Goal: Information Seeking & Learning: Learn about a topic

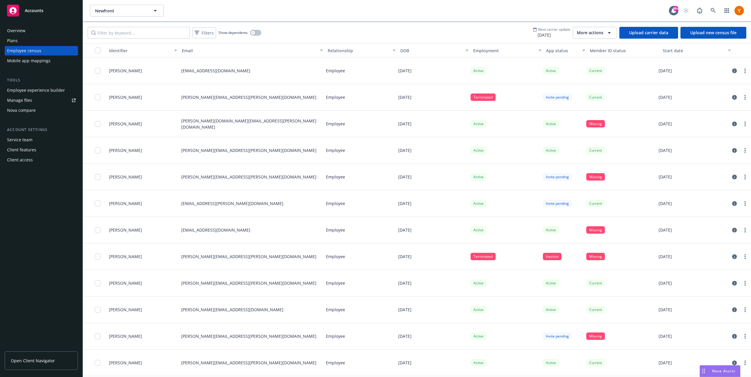
click at [602, 32] on span "More actions" at bounding box center [590, 33] width 27 height 6
click at [598, 46] on span "View update history" at bounding box center [601, 46] width 39 height 6
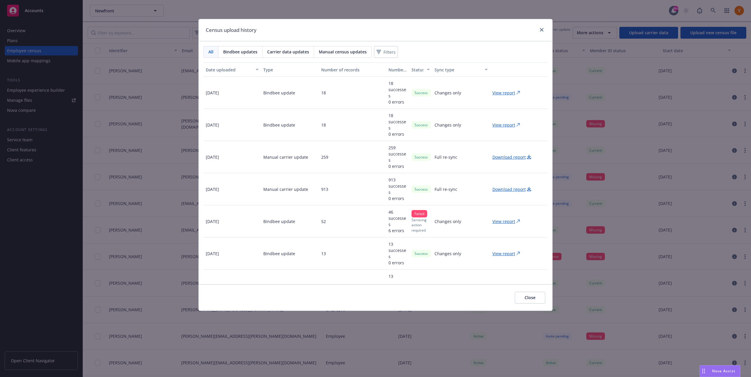
click at [504, 92] on p "View report" at bounding box center [503, 93] width 23 height 6
click at [540, 29] on icon "close" at bounding box center [542, 30] width 4 height 4
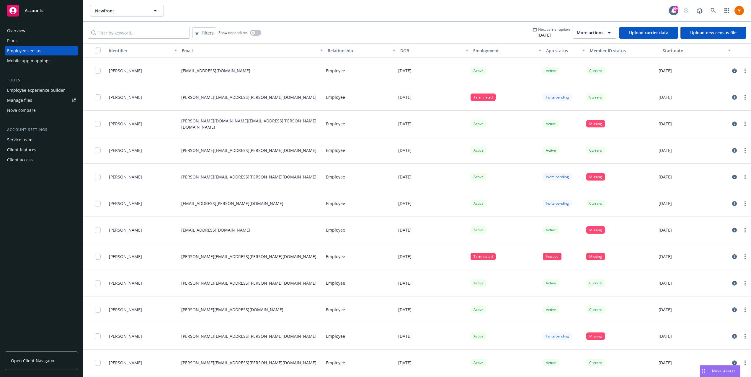
click at [61, 61] on div "Mobile app mappings" at bounding box center [41, 60] width 68 height 9
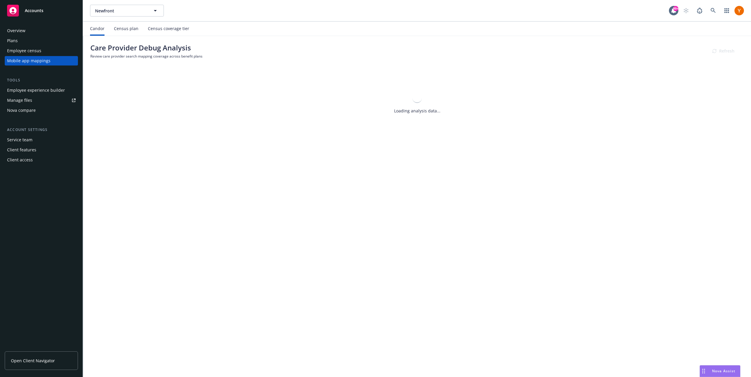
click at [40, 50] on div "Employee census" at bounding box center [41, 50] width 68 height 9
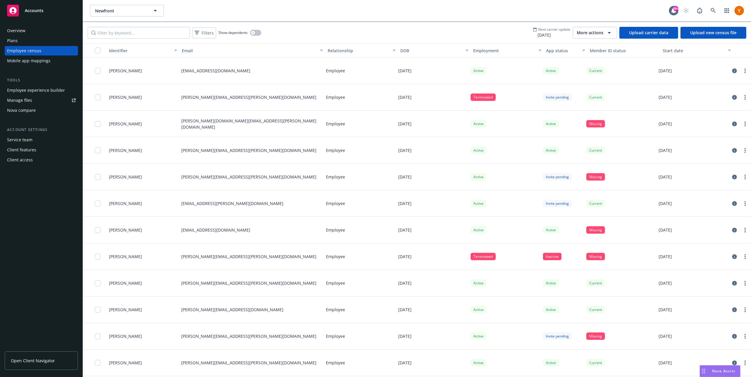
click at [584, 33] on span "More actions" at bounding box center [590, 33] width 27 height 6
click at [532, 35] on div "Filters Show dependents Next carrier update [DATE] More actions Upload carrier …" at bounding box center [417, 32] width 668 height 21
click at [606, 37] on button "More actions" at bounding box center [595, 33] width 44 height 12
click at [605, 48] on span "View update history" at bounding box center [601, 46] width 39 height 6
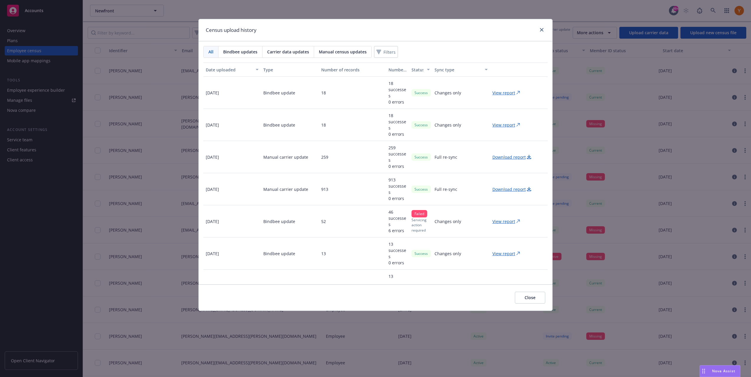
drag, startPoint x: 260, startPoint y: 158, endPoint x: 321, endPoint y: 159, distance: 60.5
click at [321, 159] on div "[DATE] Manual carrier update 259 259 successes 0 errors Success Full re-sync Do…" at bounding box center [375, 157] width 344 height 32
click at [336, 161] on div "259" at bounding box center [352, 157] width 67 height 32
drag, startPoint x: 541, startPoint y: 30, endPoint x: 534, endPoint y: 35, distance: 8.4
click at [534, 35] on div "Census upload history" at bounding box center [376, 30] width 354 height 22
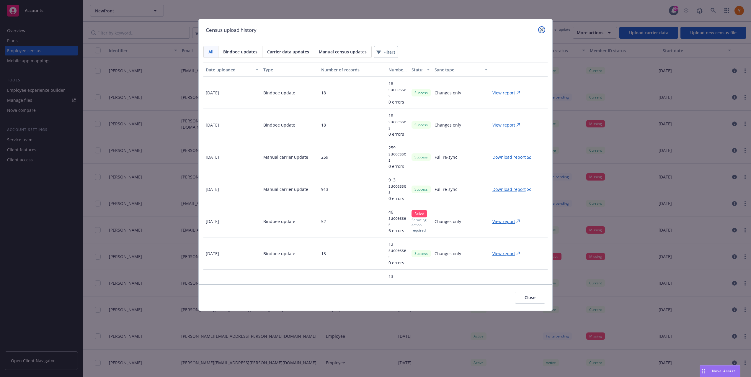
click at [542, 31] on icon "close" at bounding box center [542, 30] width 4 height 4
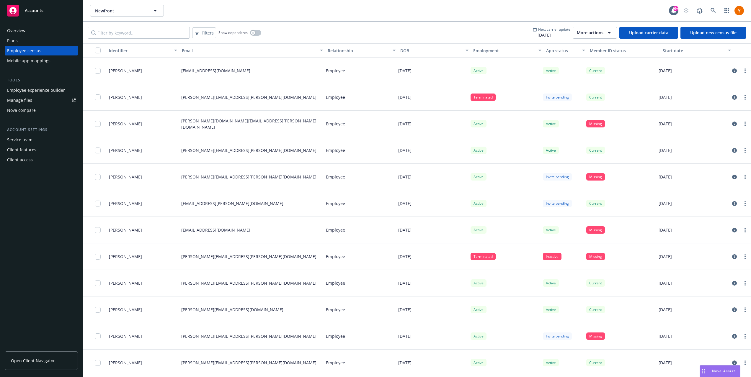
click at [10, 59] on div "Mobile app mappings" at bounding box center [28, 60] width 43 height 9
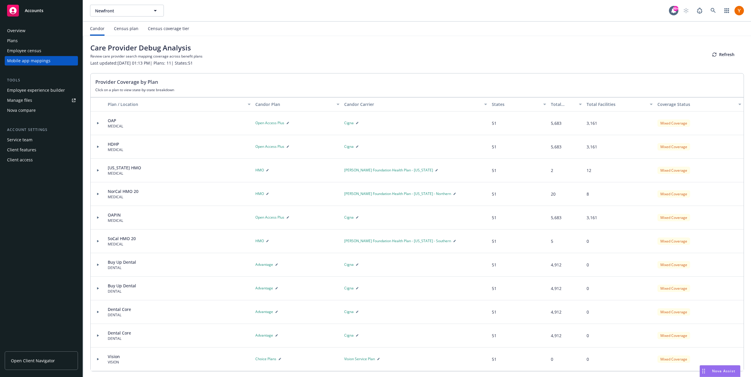
click at [128, 29] on div "Census plan" at bounding box center [126, 28] width 25 height 5
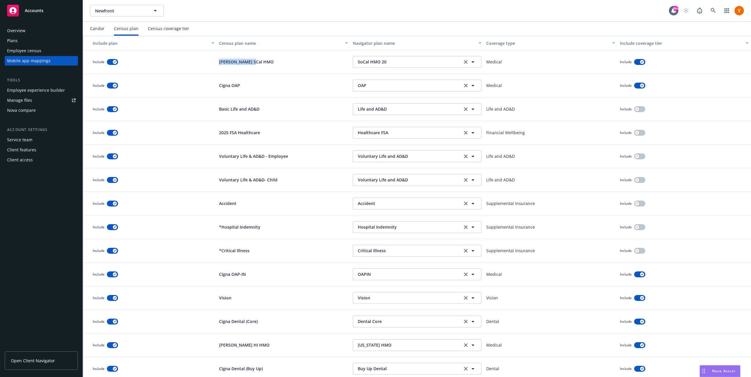
drag, startPoint x: 212, startPoint y: 60, endPoint x: 272, endPoint y: 63, distance: 59.4
click at [272, 63] on div "Include [PERSON_NAME] SCal HMO SoCal HMO 20 SoCal HMO 20 Medical Include" at bounding box center [417, 62] width 668 height 24
click at [272, 63] on div "[PERSON_NAME] SCal HMO" at bounding box center [283, 62] width 133 height 24
click at [391, 64] on span "SoCal HMO 20" at bounding box center [408, 62] width 101 height 6
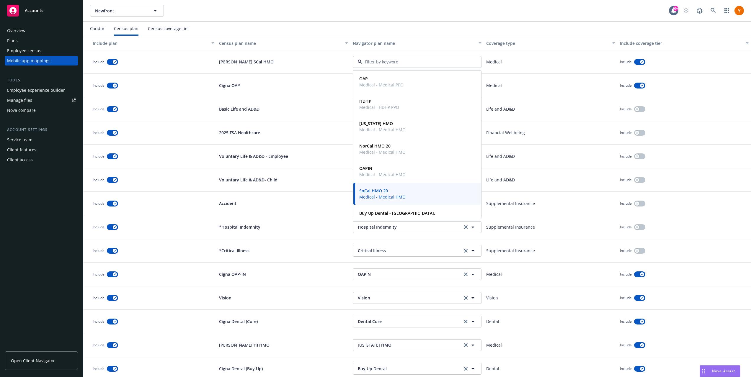
click at [330, 66] on div "[PERSON_NAME] SCal HMO" at bounding box center [283, 62] width 133 height 24
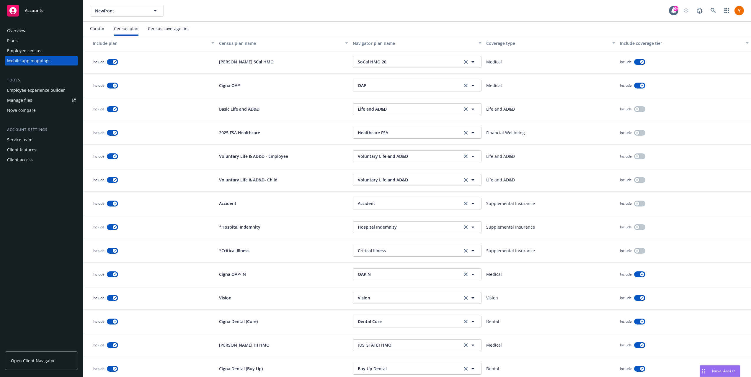
click at [172, 32] on div "Census coverage tier" at bounding box center [168, 29] width 41 height 14
